Goal: Information Seeking & Learning: Check status

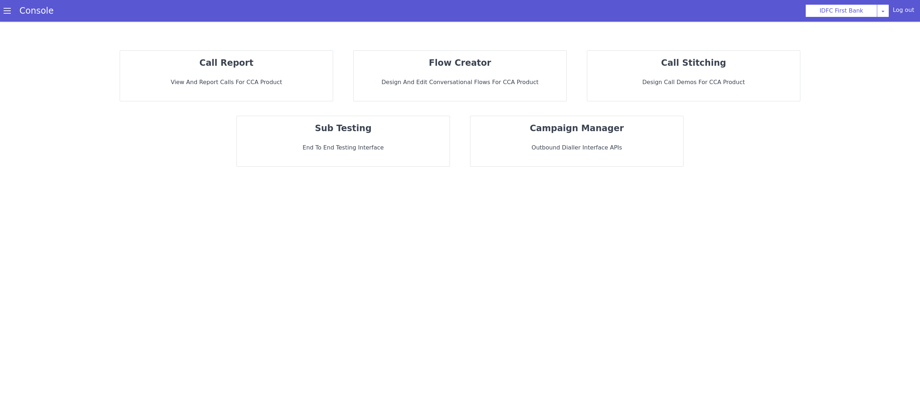
click at [215, 64] on strong "call report" at bounding box center [226, 63] width 54 height 10
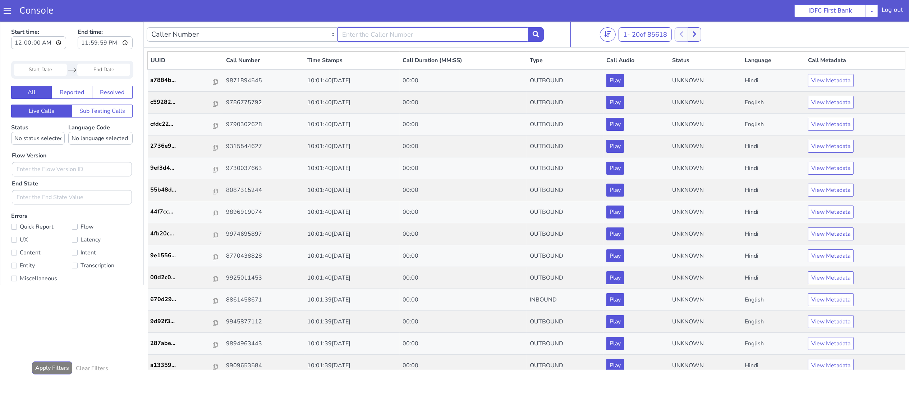
click at [416, 35] on input "text" at bounding box center [432, 34] width 191 height 14
type input "7849076224"
click at [532, 34] on button at bounding box center [536, 34] width 16 height 14
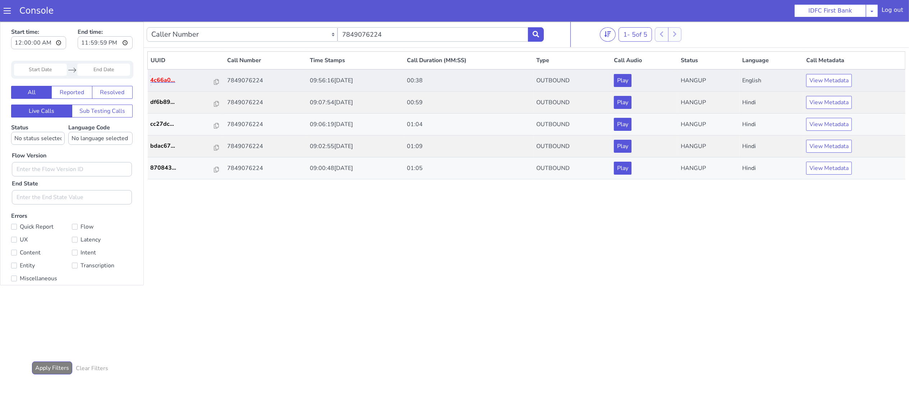
click at [156, 77] on p "4c66a0..." at bounding box center [183, 79] width 64 height 9
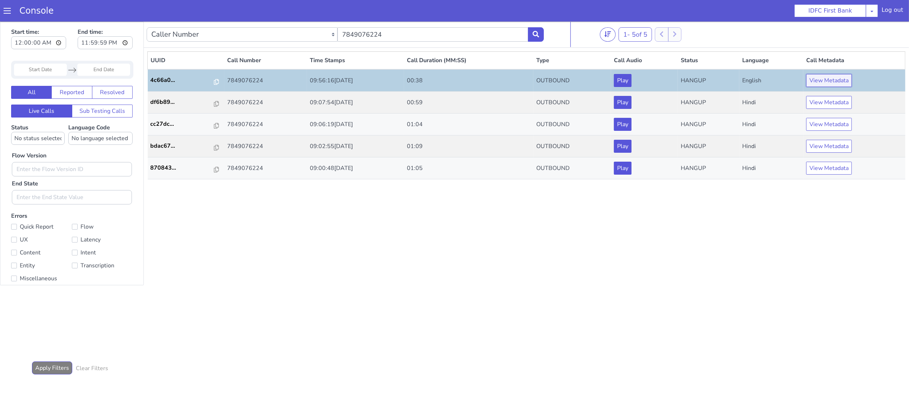
click at [830, 81] on button "View Metadata" at bounding box center [829, 80] width 46 height 13
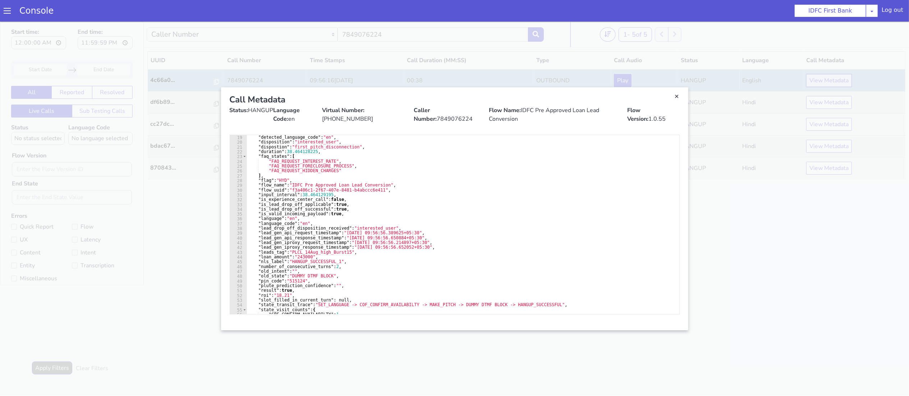
scroll to position [129, 0]
